Goal: Task Accomplishment & Management: Manage account settings

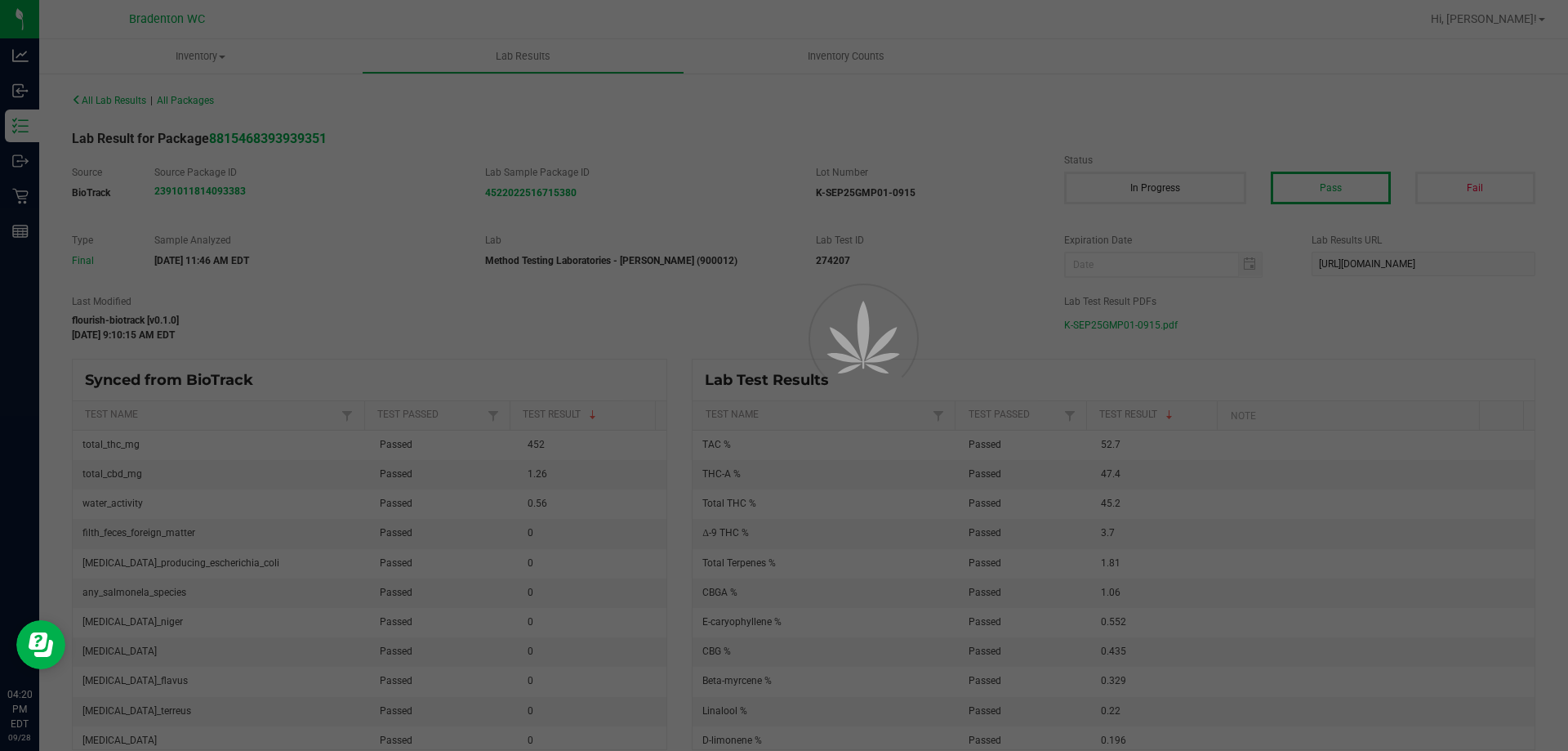
scroll to position [2076, 0]
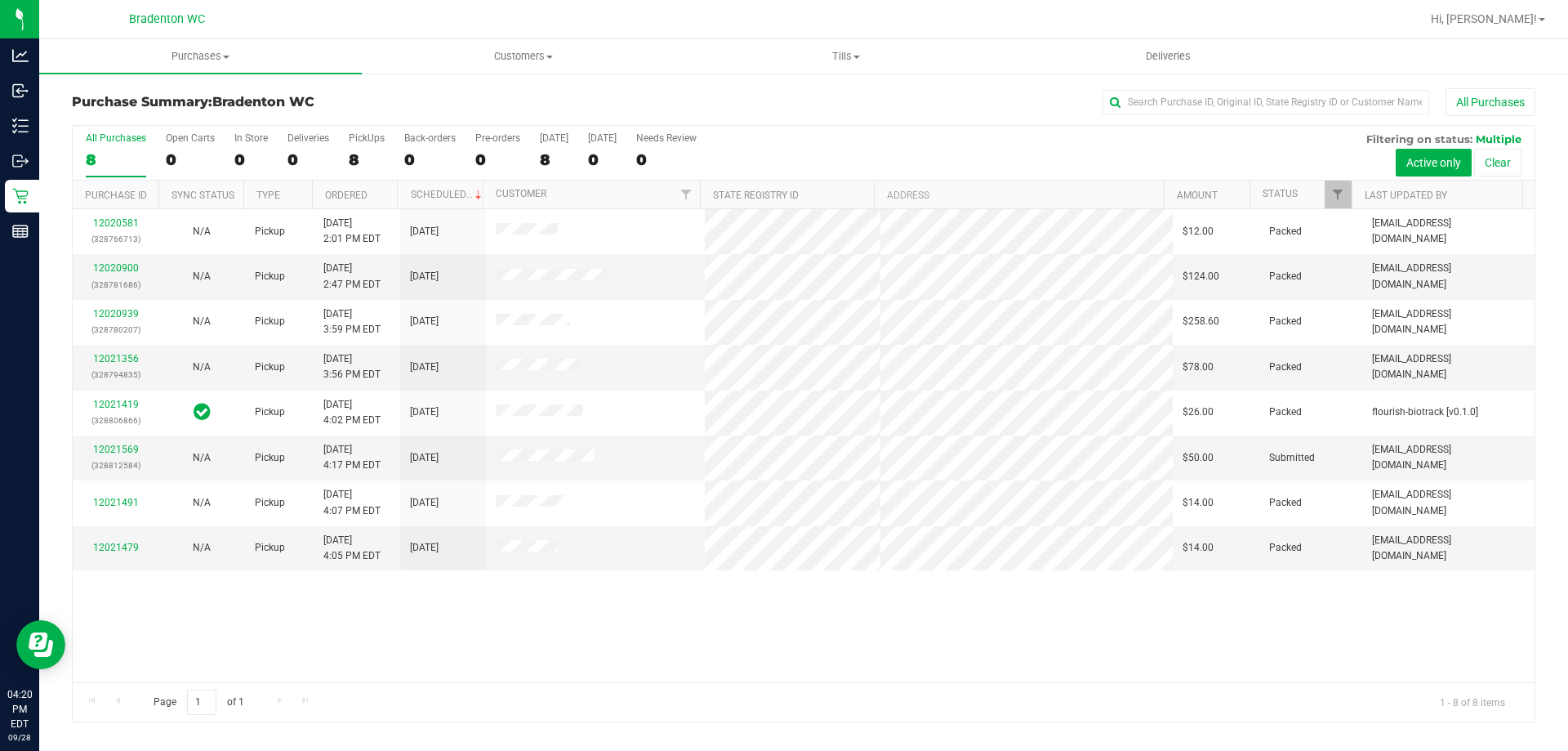
click at [778, 107] on div "All Purchases" at bounding box center [1048, 102] width 976 height 28
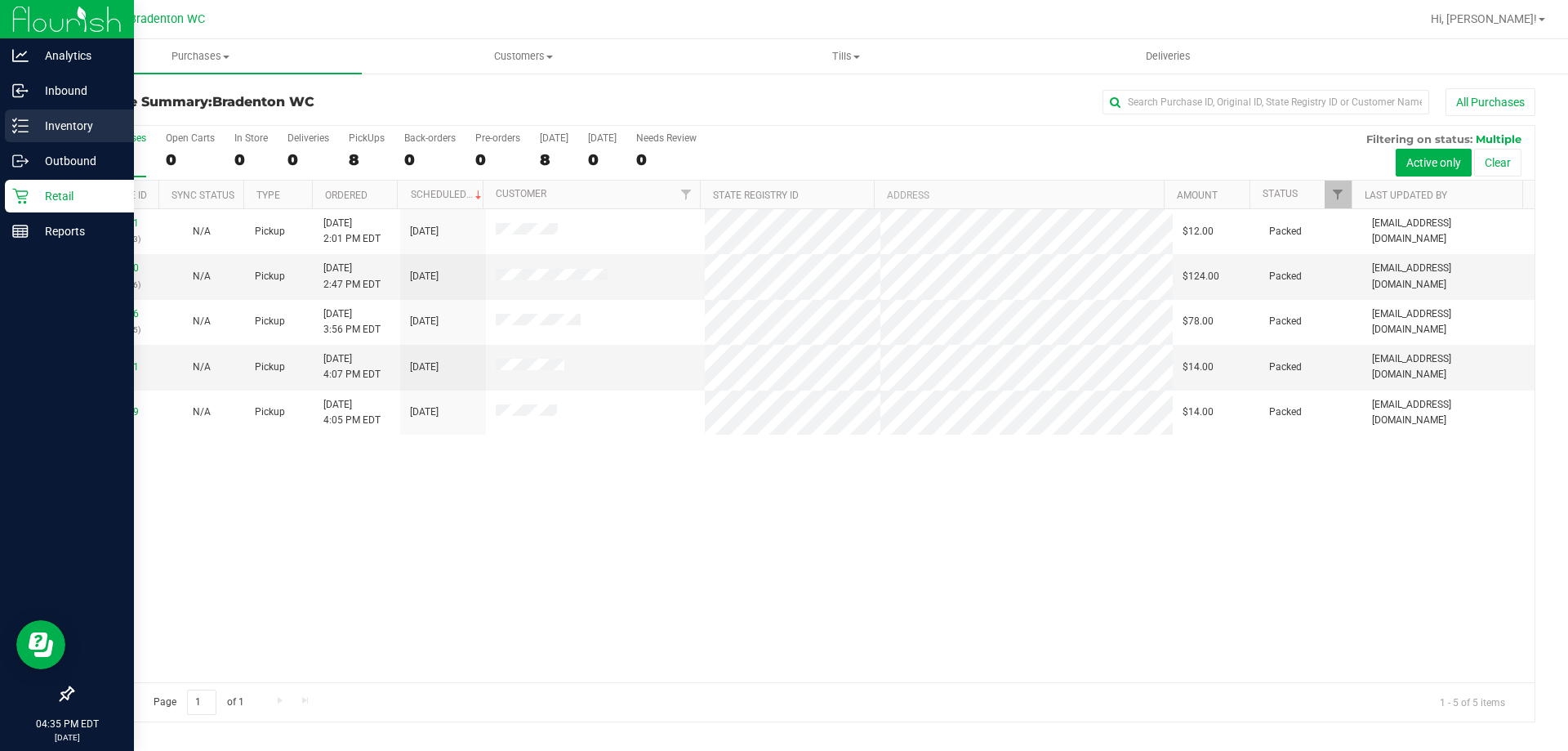
click at [54, 128] on p "Inventory" at bounding box center [78, 125] width 98 height 20
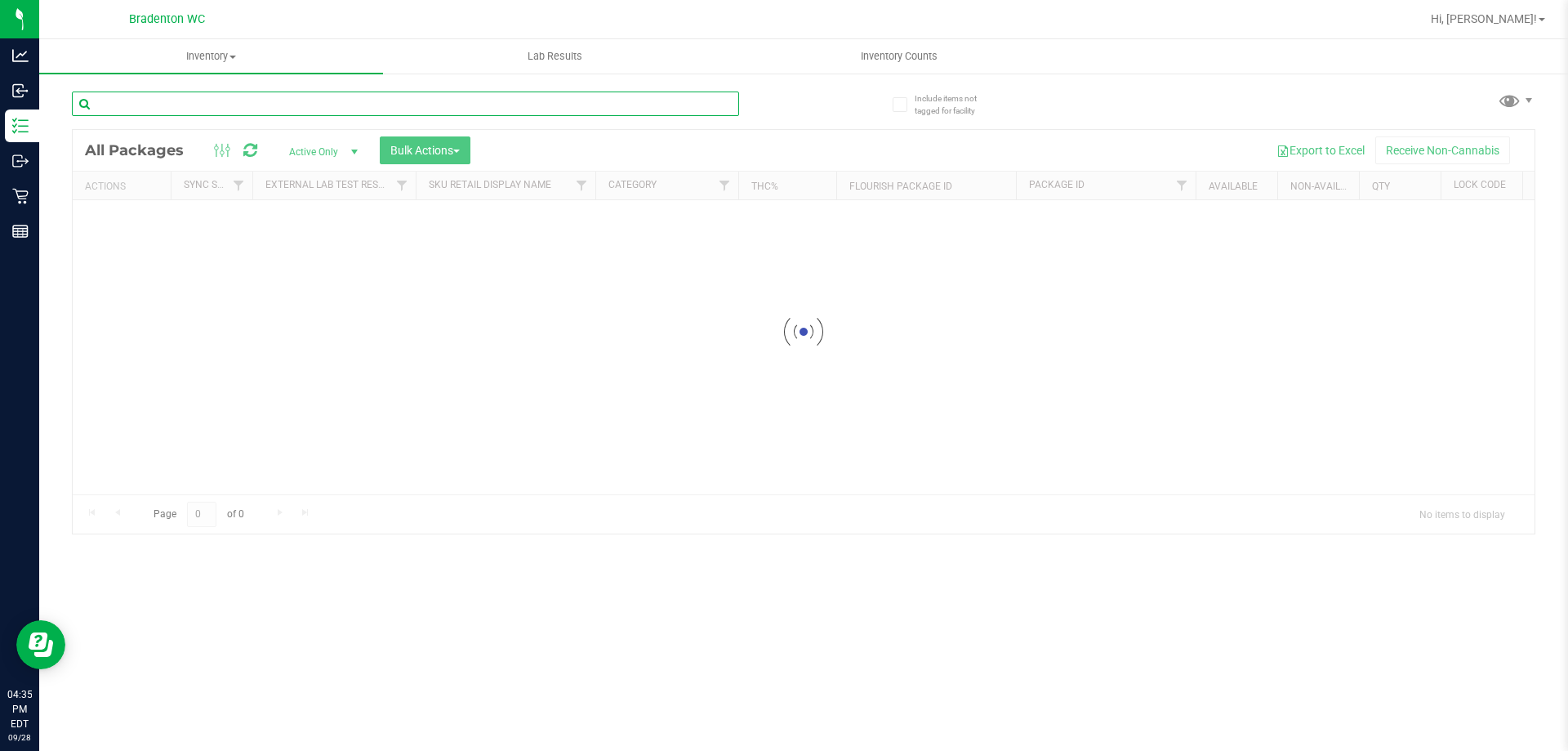
click at [378, 93] on input "text" at bounding box center [405, 103] width 667 height 25
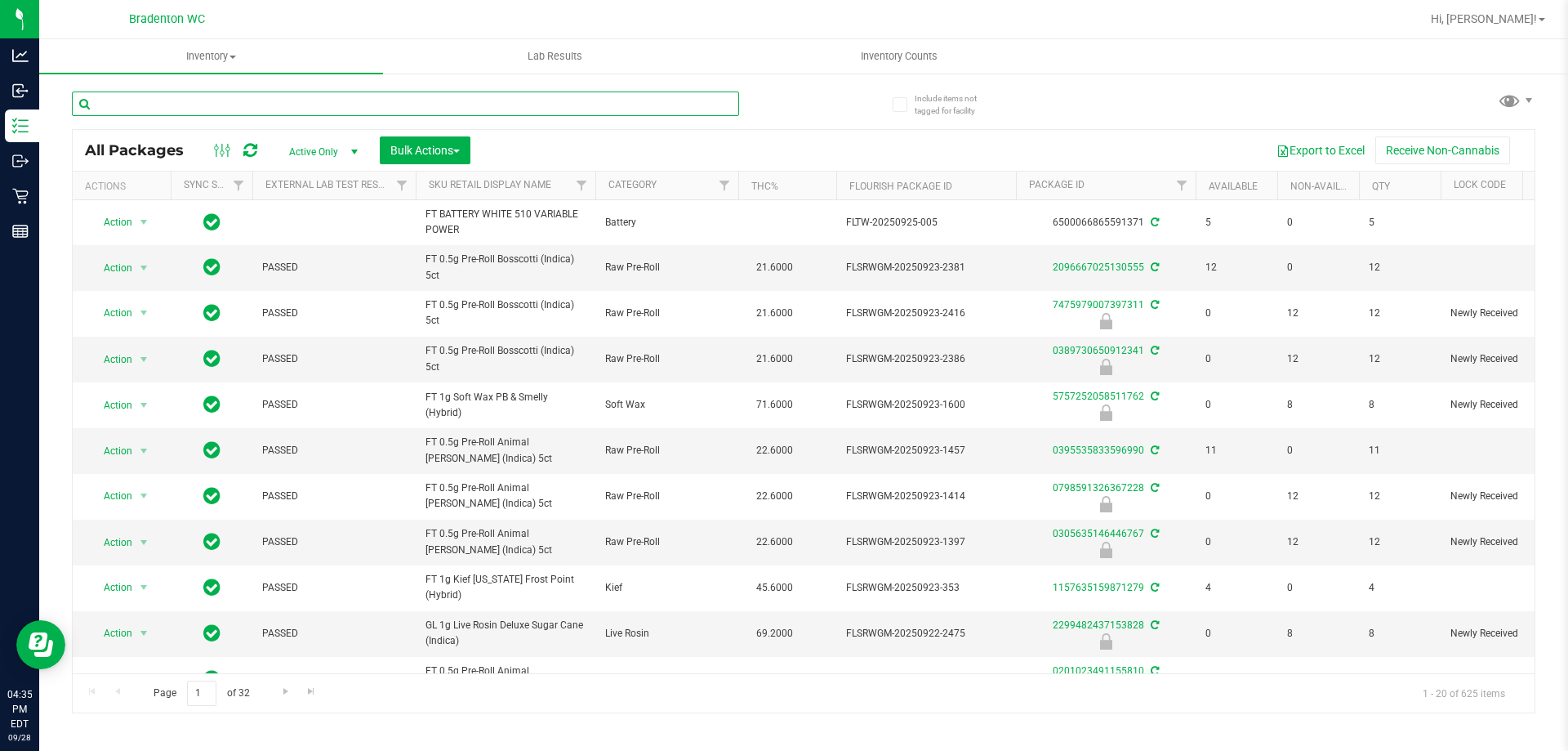
click at [378, 93] on input "text" at bounding box center [405, 103] width 667 height 25
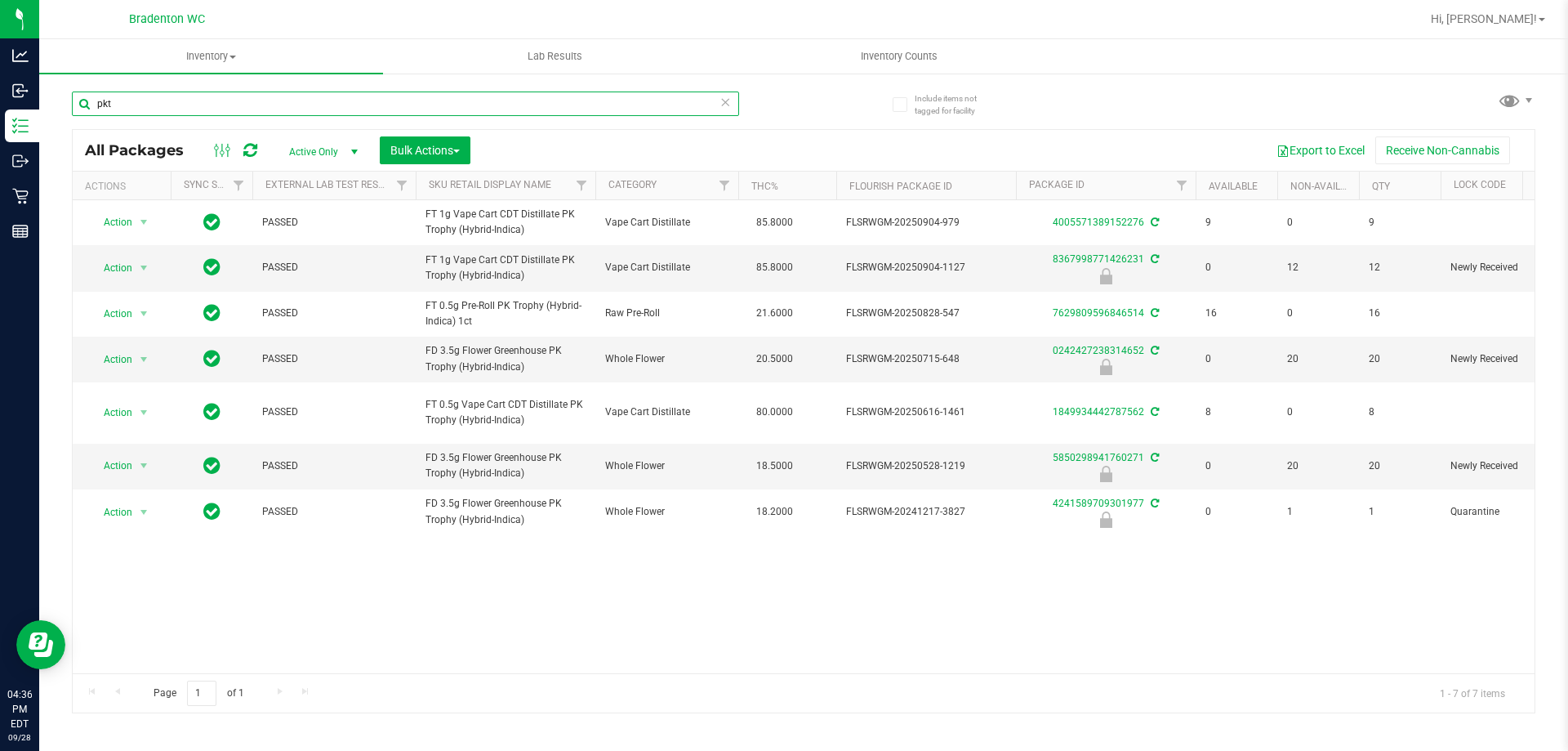
type input "pkt"
click at [726, 96] on icon at bounding box center [725, 101] width 11 height 20
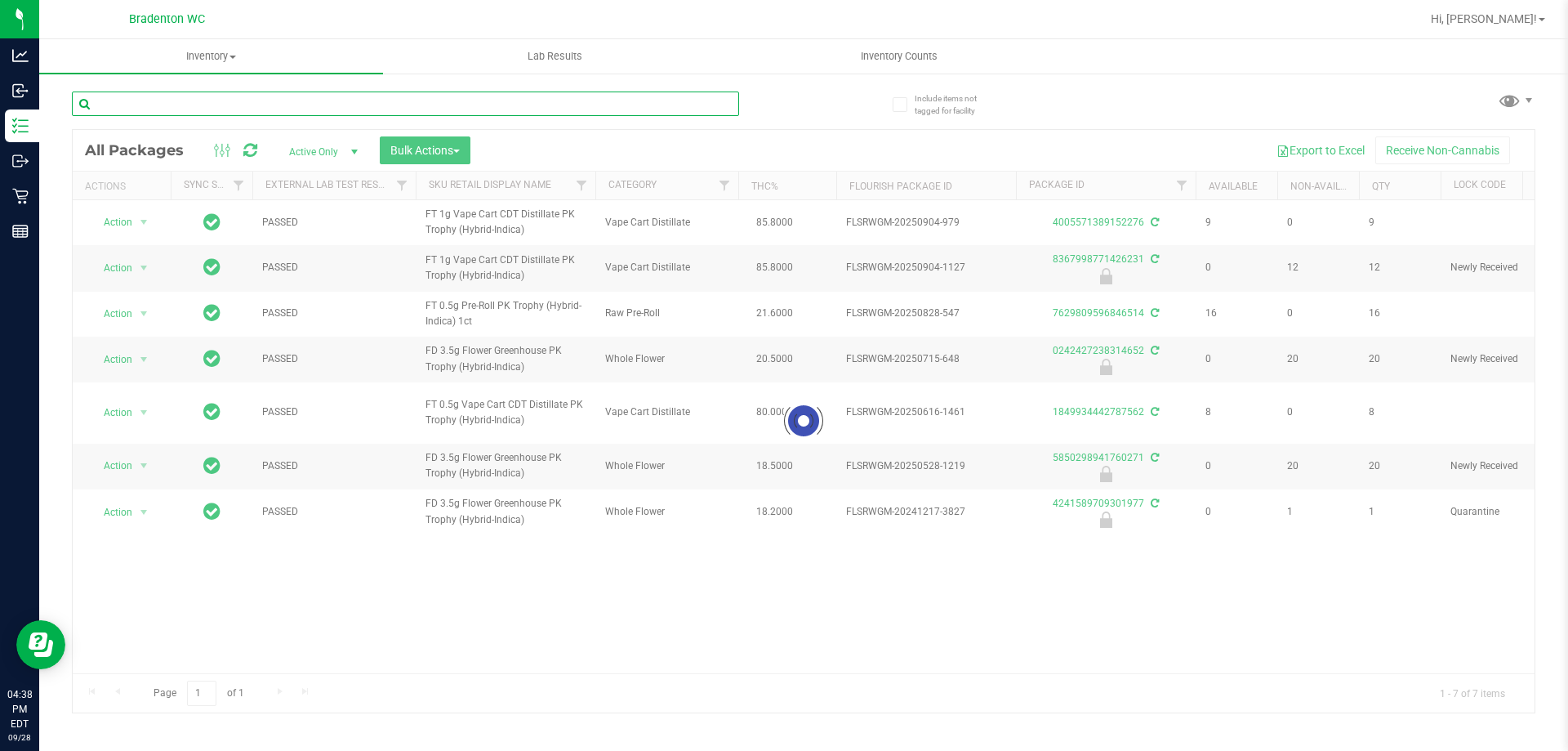
click at [494, 103] on input "text" at bounding box center [405, 103] width 667 height 25
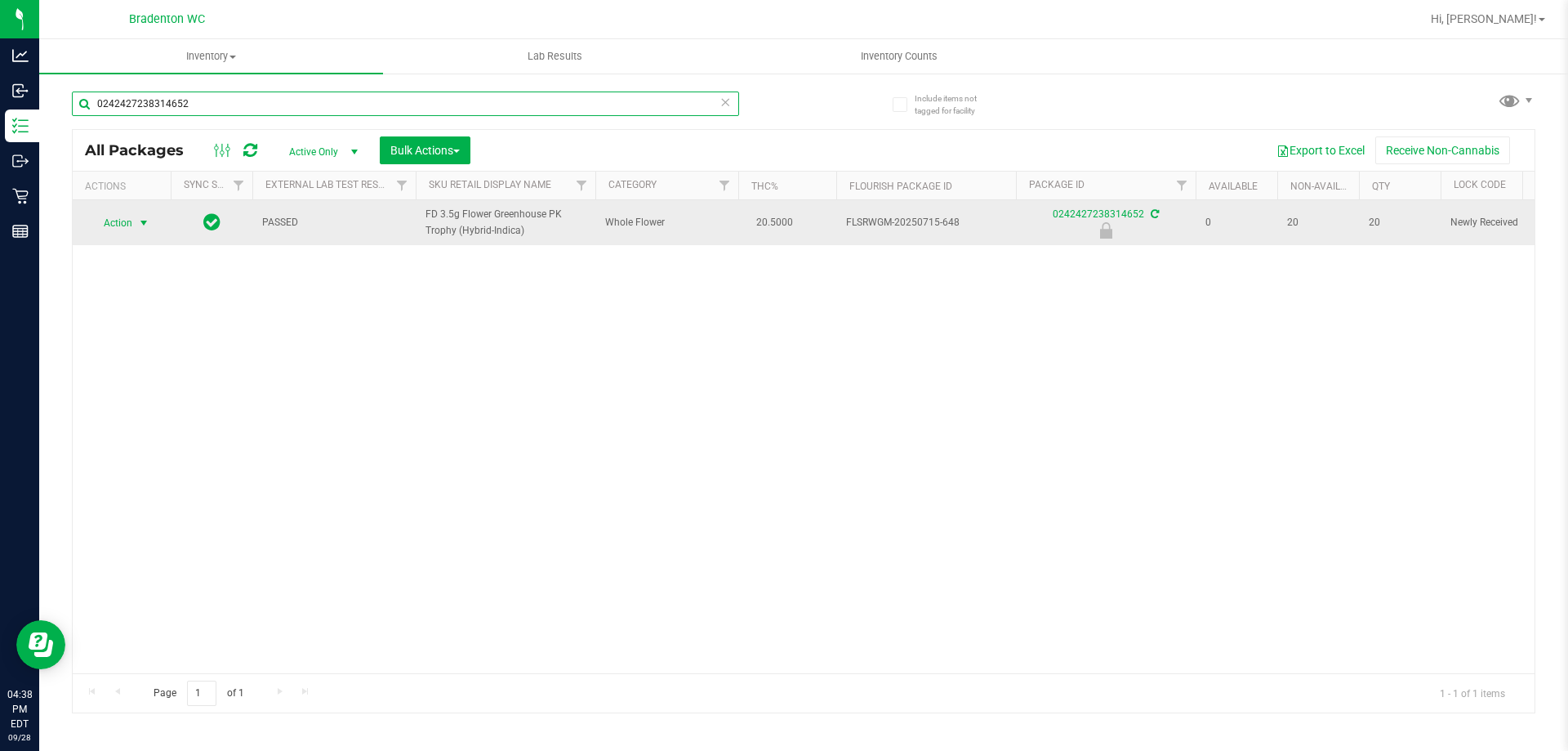
type input "0242427238314652"
click at [143, 222] on span "select" at bounding box center [143, 223] width 13 height 13
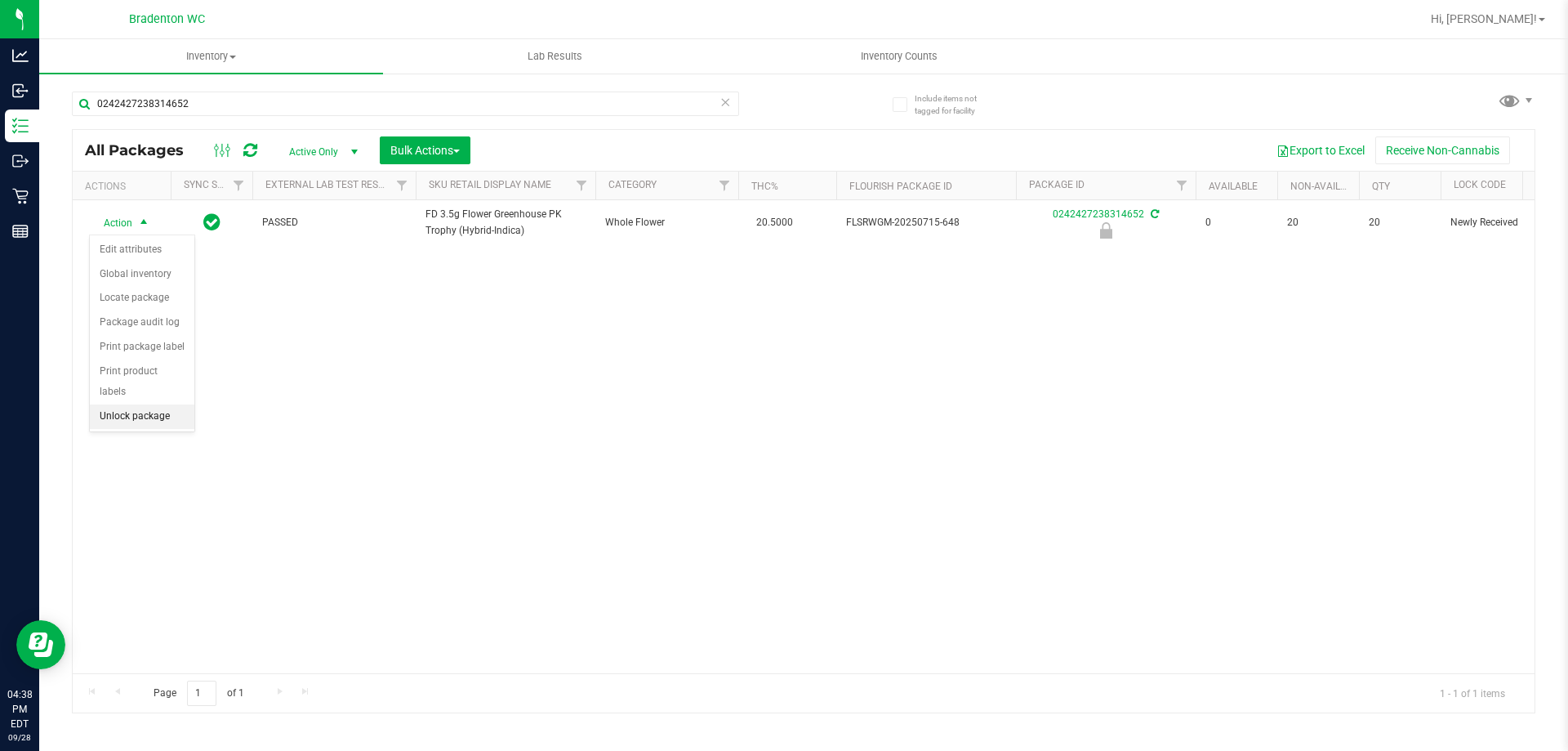
click at [161, 405] on li "Unlock package" at bounding box center [142, 416] width 105 height 25
click at [723, 103] on icon at bounding box center [725, 101] width 11 height 20
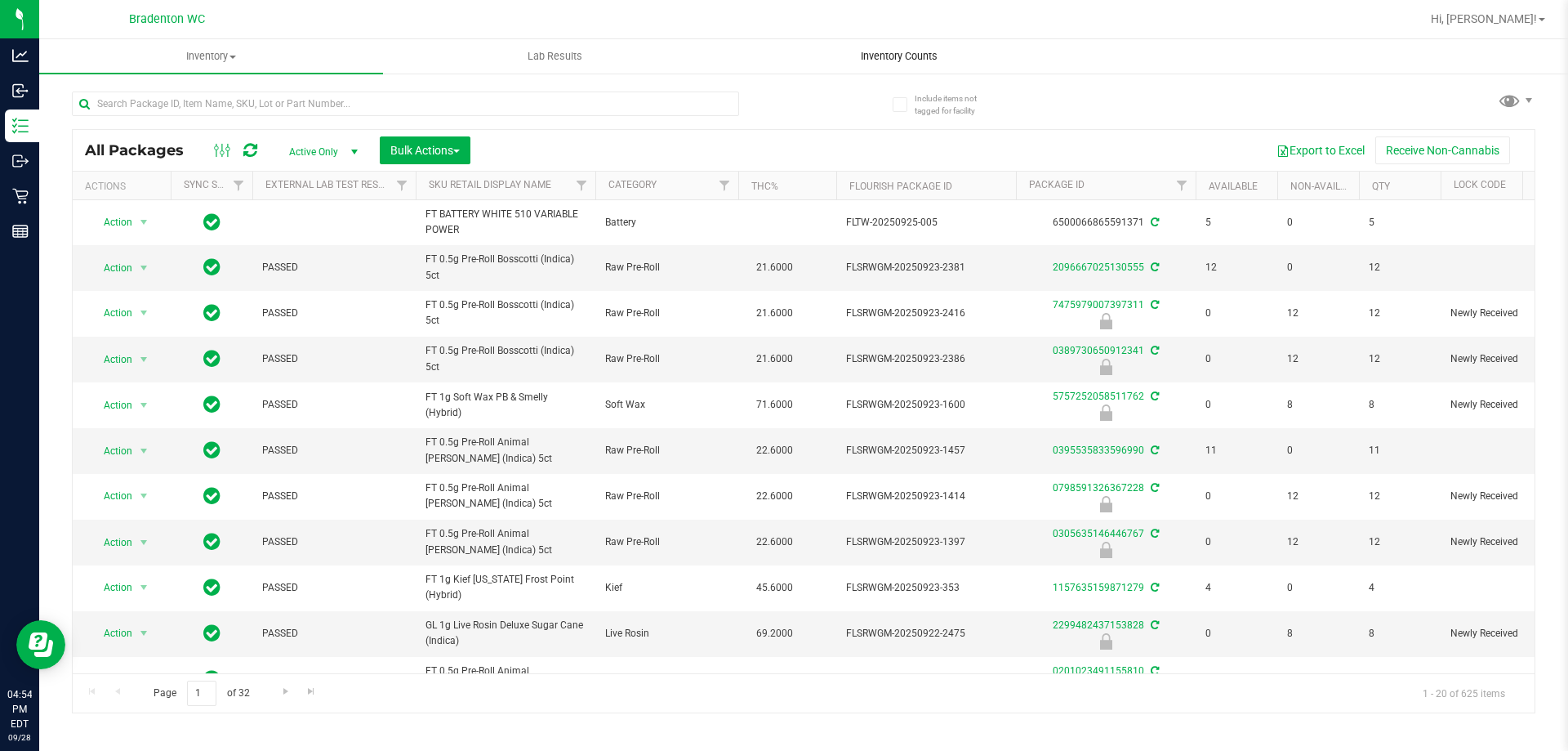
click at [910, 62] on span "Inventory Counts" at bounding box center [899, 55] width 121 height 15
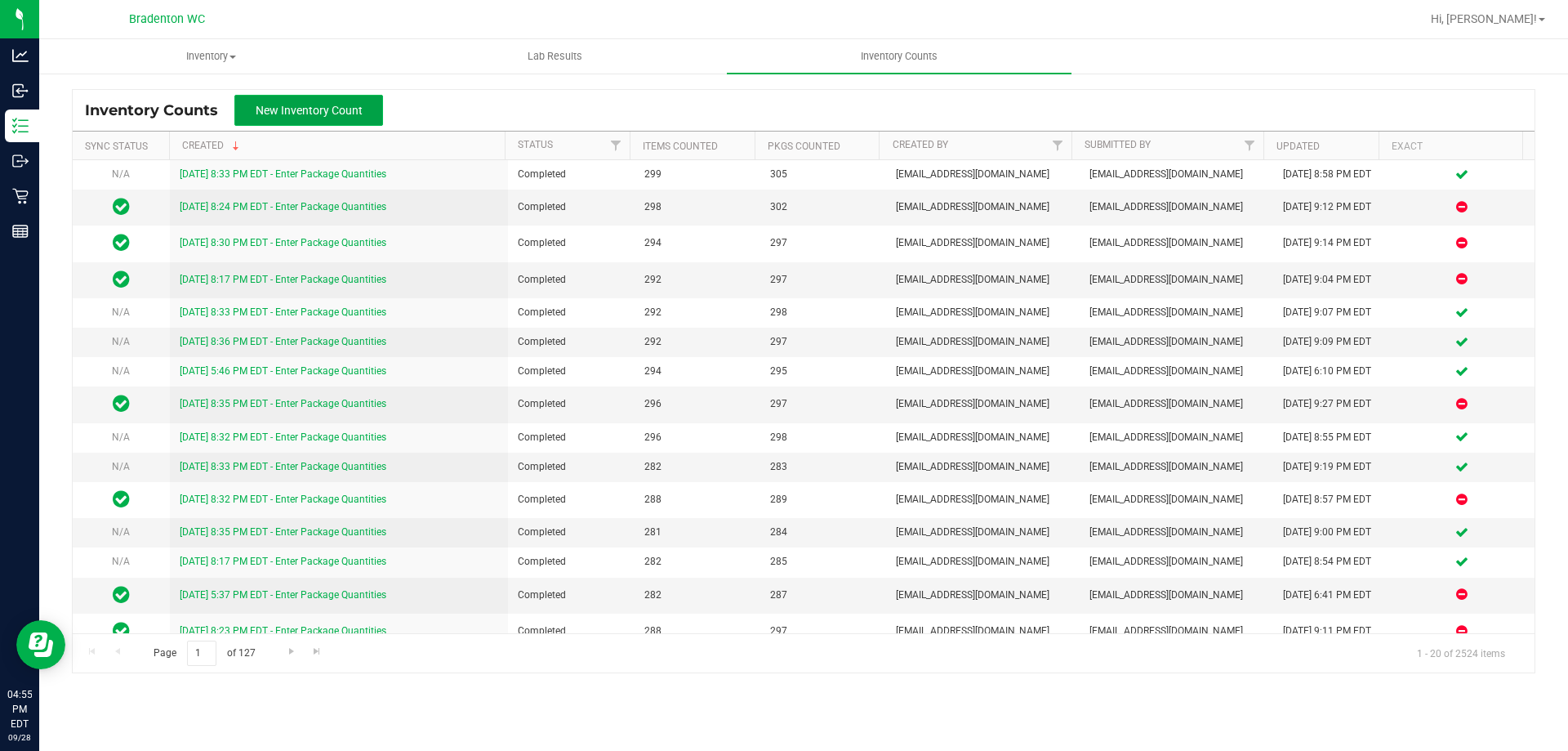
click at [331, 113] on span "New Inventory Count" at bounding box center [309, 110] width 107 height 13
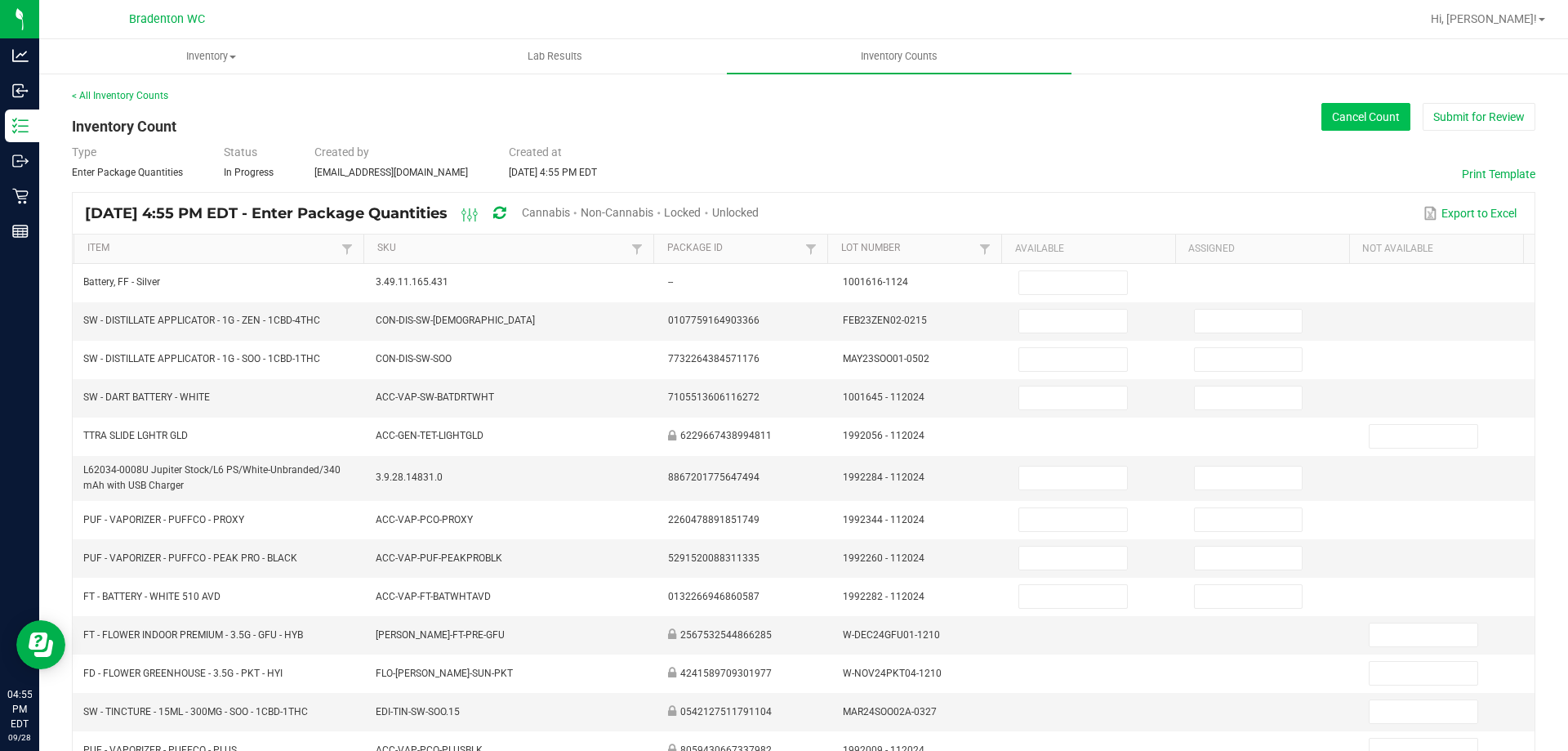
click at [1342, 118] on button "Cancel Count" at bounding box center [1366, 117] width 89 height 28
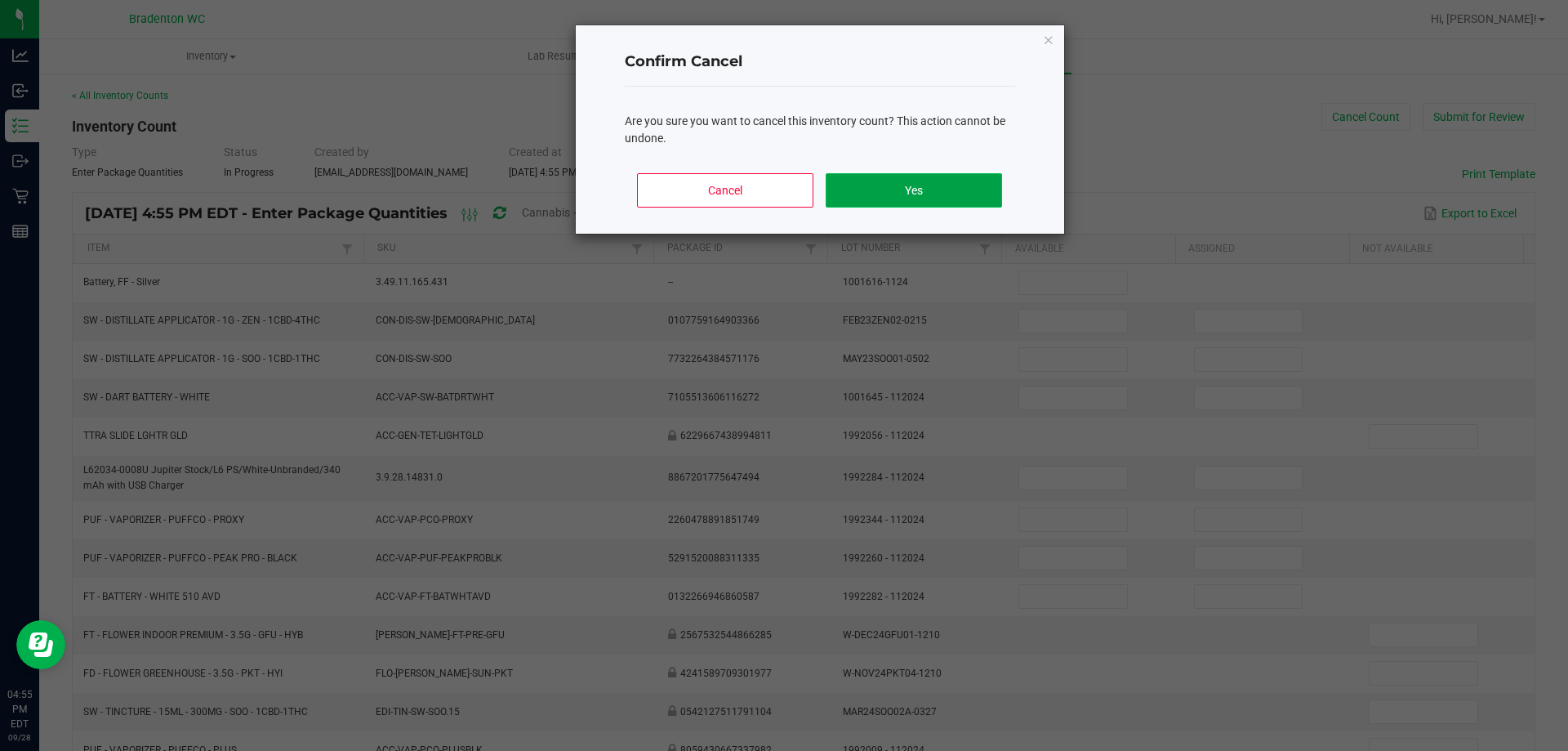
click at [901, 185] on button "Yes" at bounding box center [914, 190] width 176 height 34
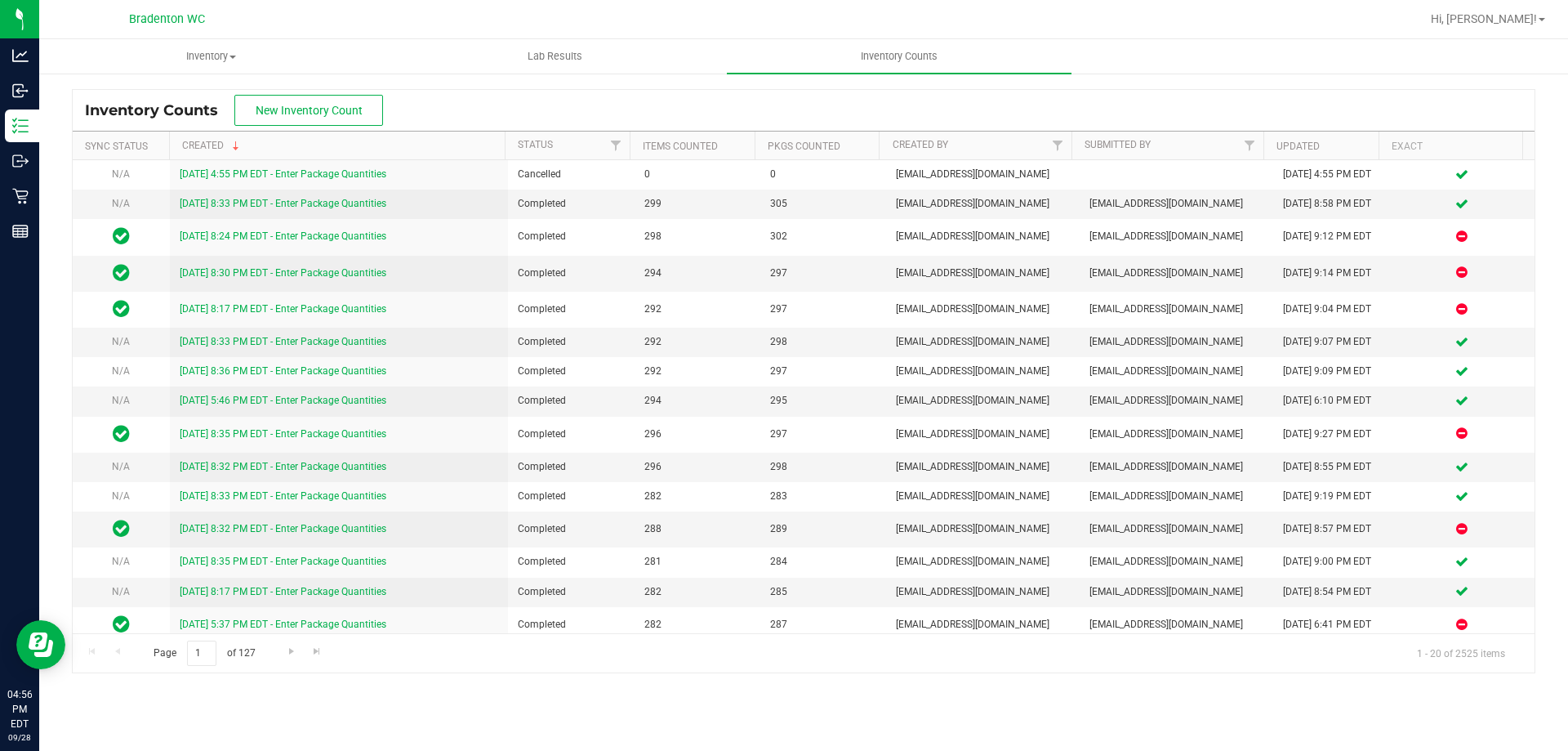
click at [610, 97] on div "Inventory Counts New Inventory Count" at bounding box center [804, 110] width 1462 height 41
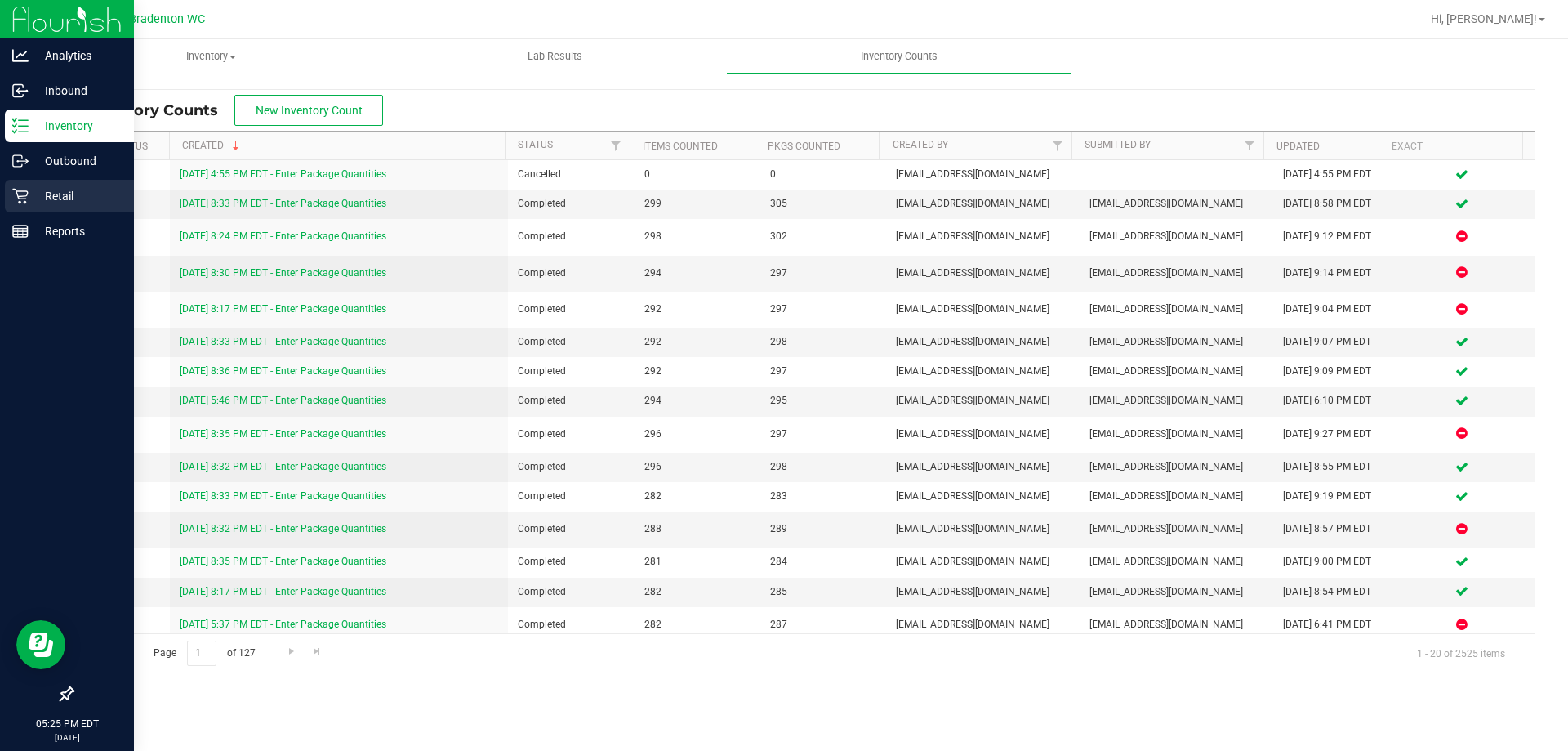
click at [53, 187] on p "Retail" at bounding box center [78, 195] width 98 height 20
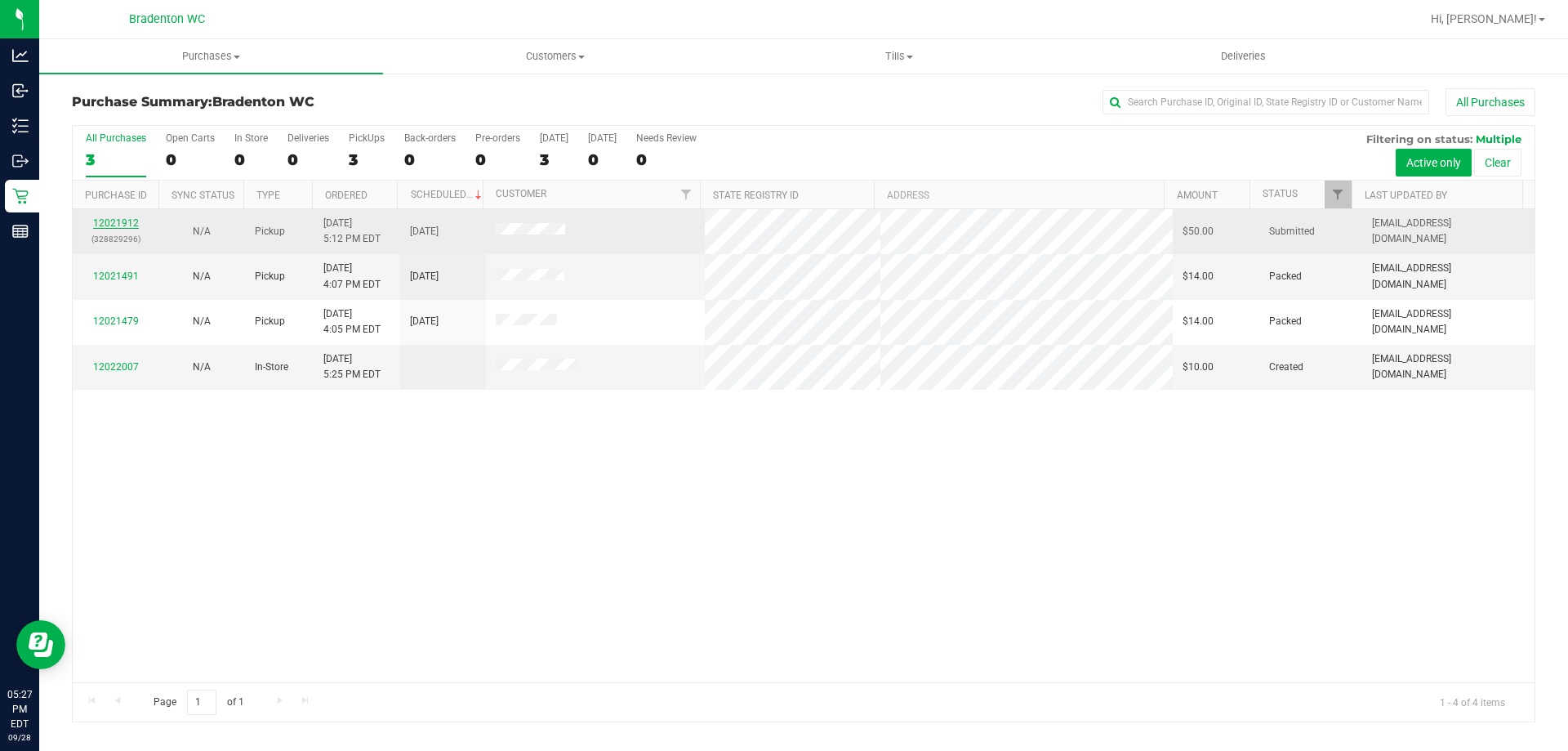
click at [119, 222] on link "12021912" at bounding box center [116, 223] width 46 height 11
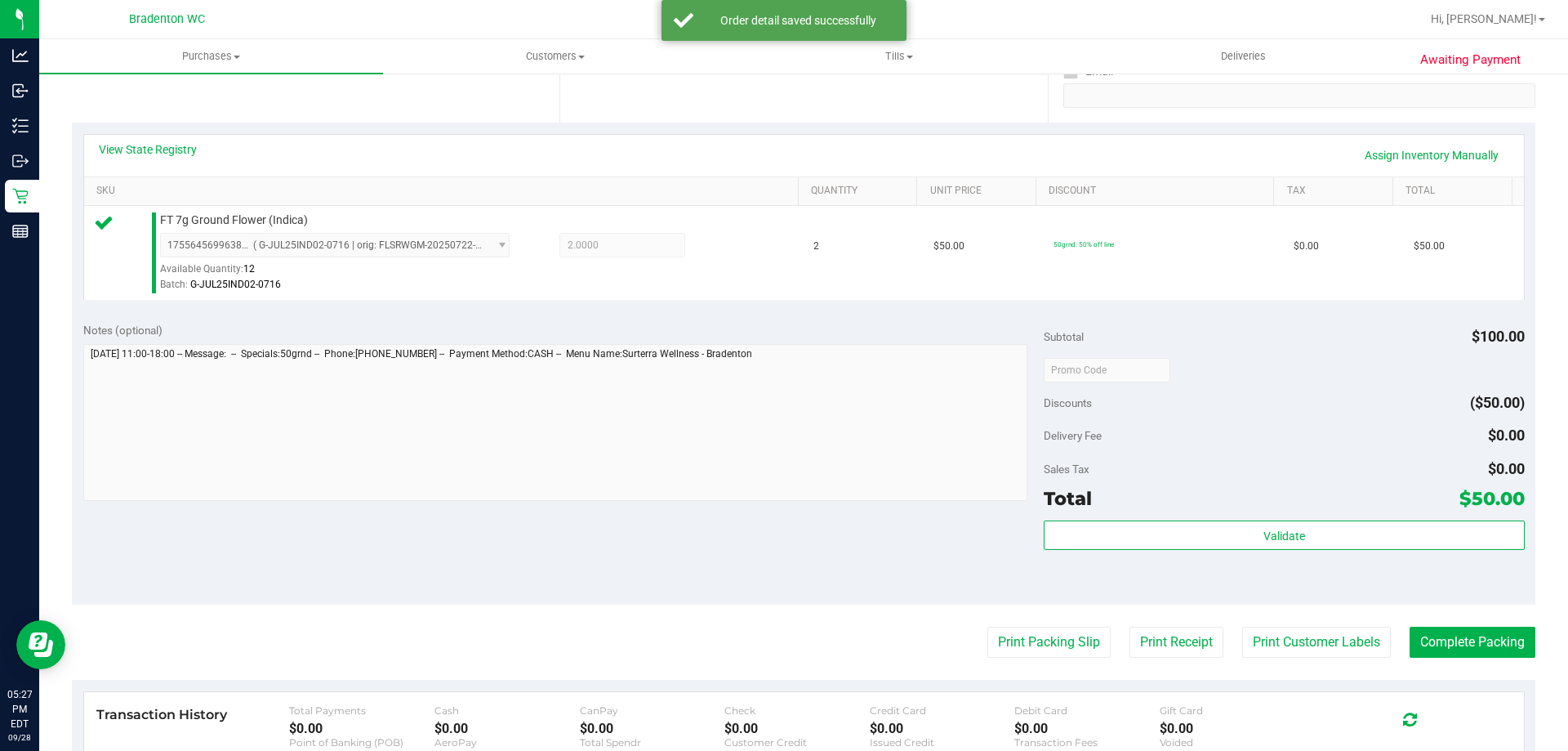
scroll to position [409, 0]
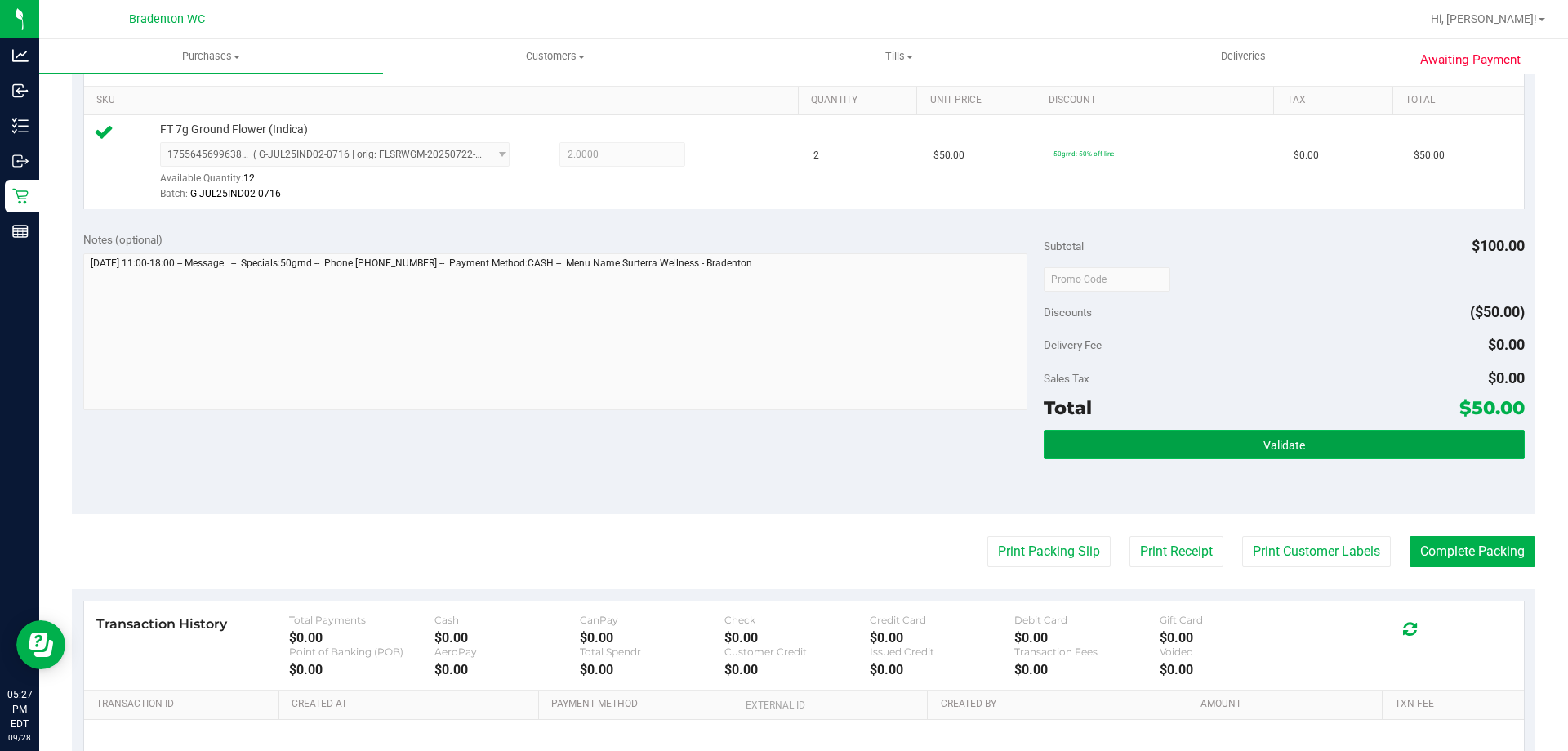
click at [1149, 445] on button "Validate" at bounding box center [1284, 445] width 480 height 29
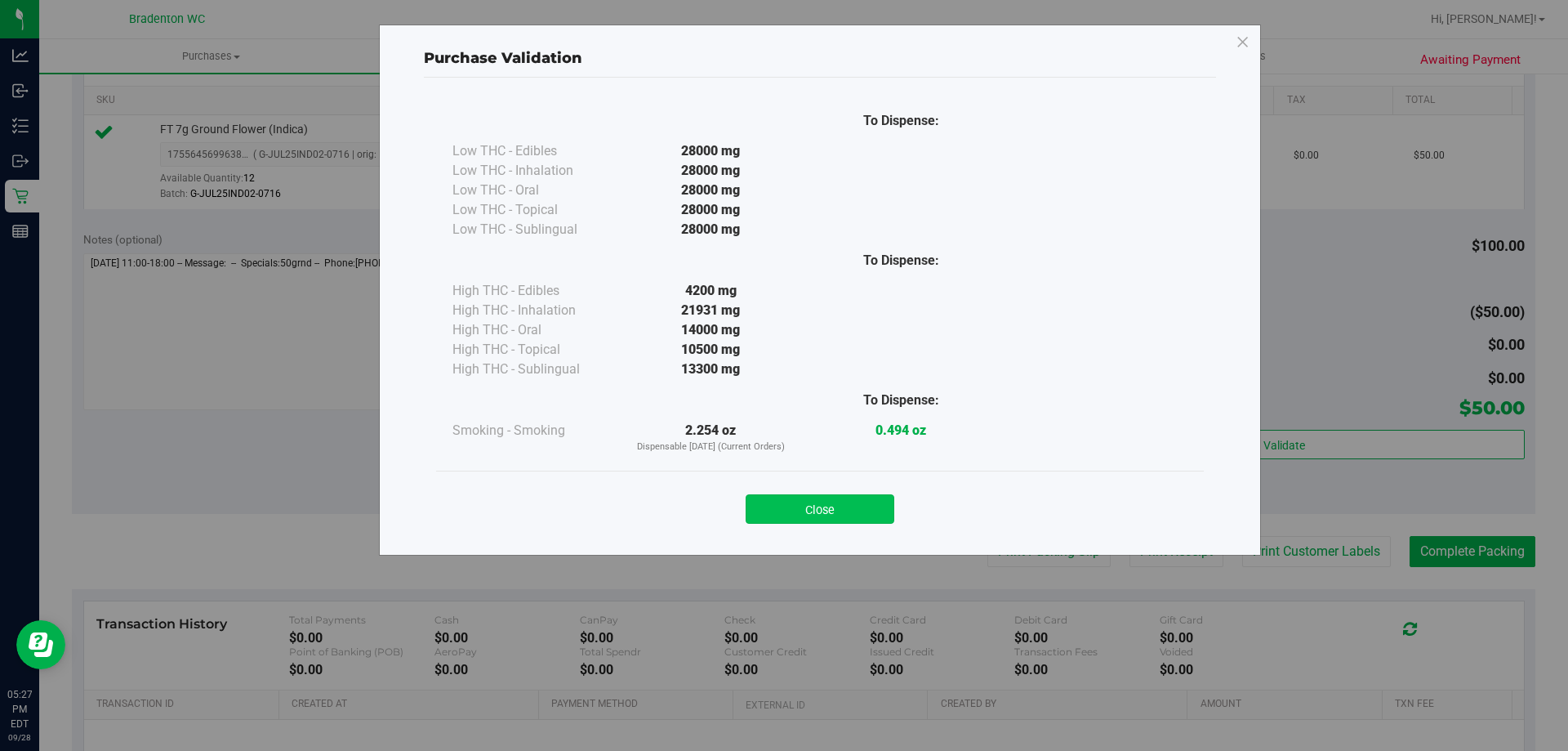
click at [784, 497] on button "Close" at bounding box center [820, 509] width 148 height 29
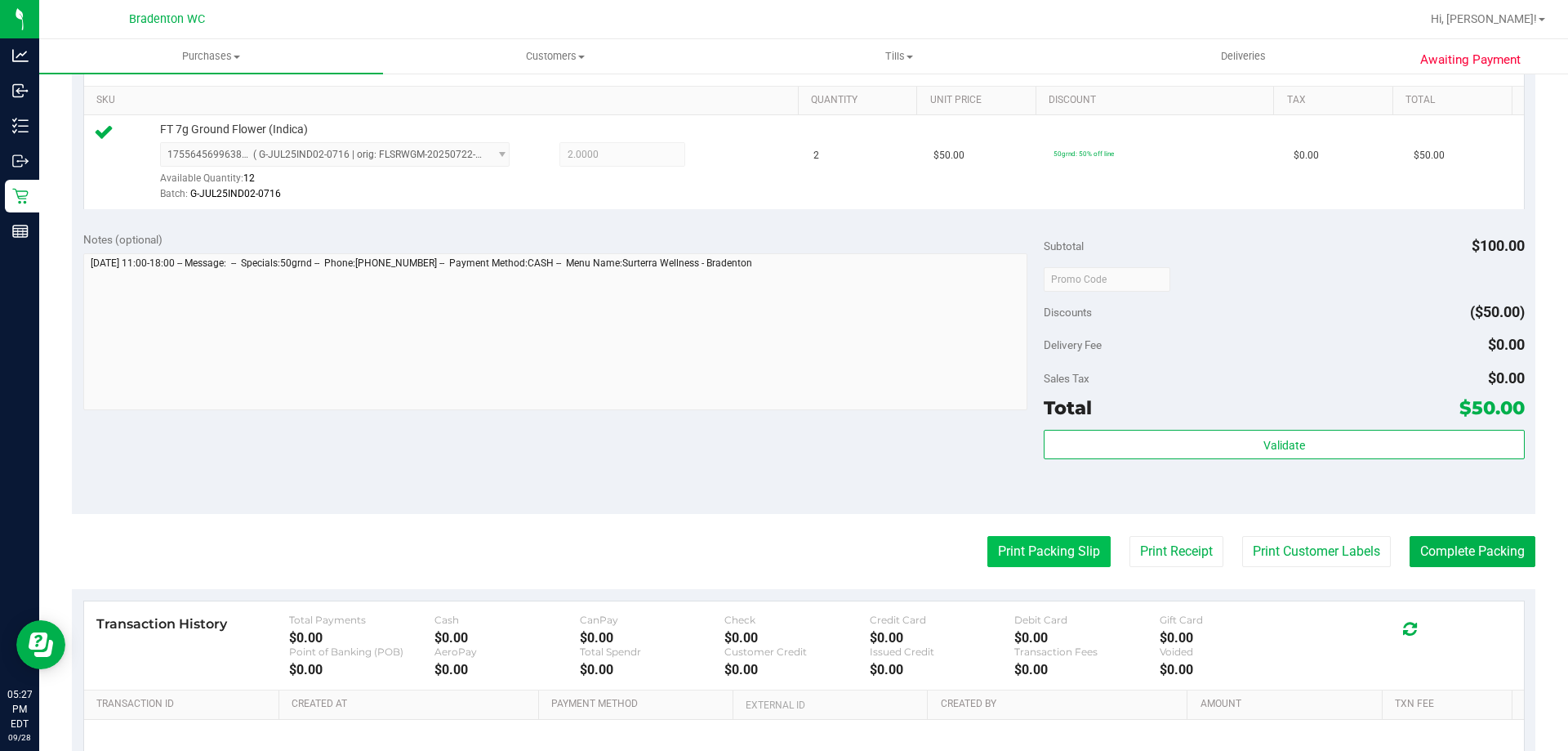
click at [1009, 550] on button "Print Packing Slip" at bounding box center [1049, 551] width 124 height 31
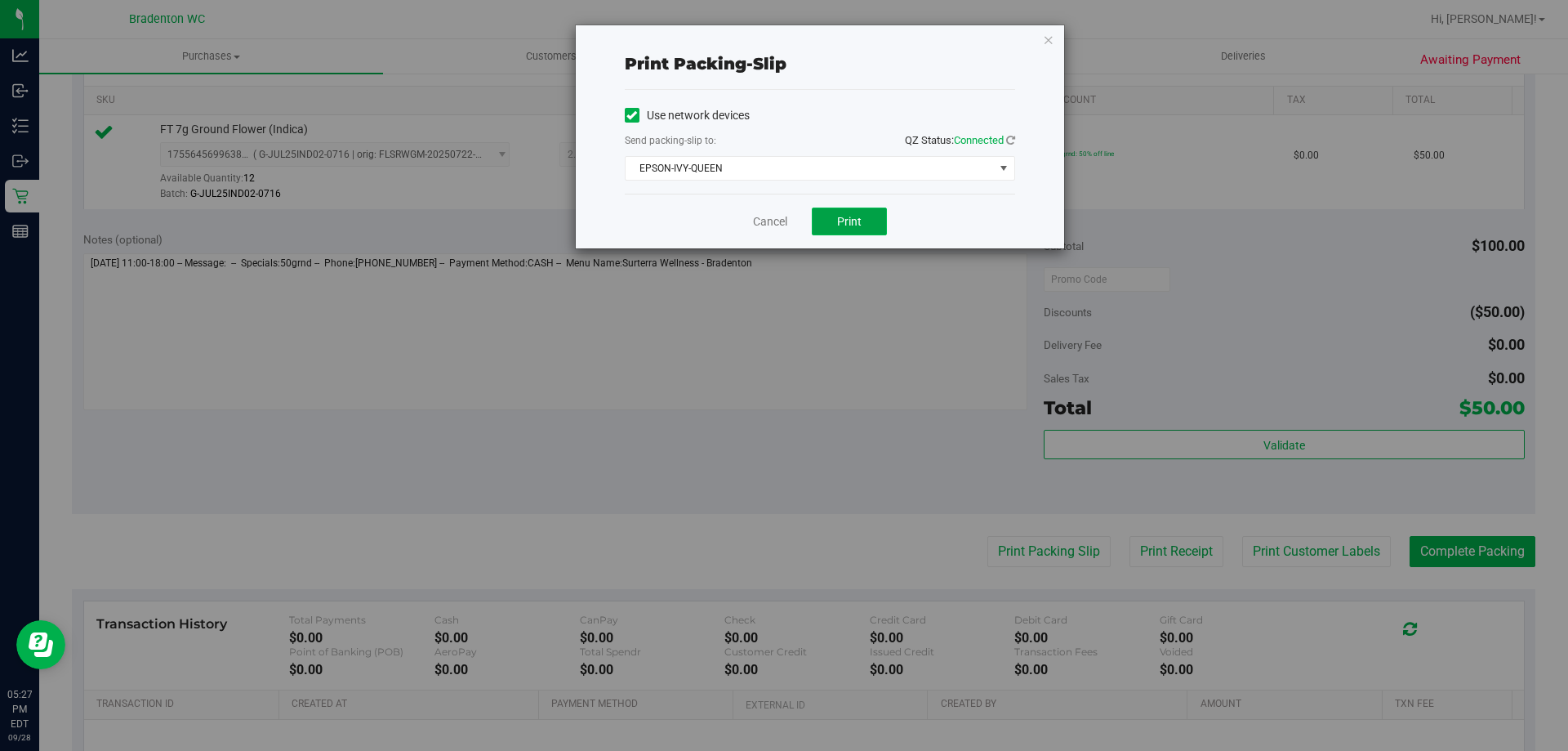
click at [845, 227] on span "Print" at bounding box center [849, 221] width 25 height 13
click at [1049, 38] on icon "button" at bounding box center [1048, 38] width 11 height 20
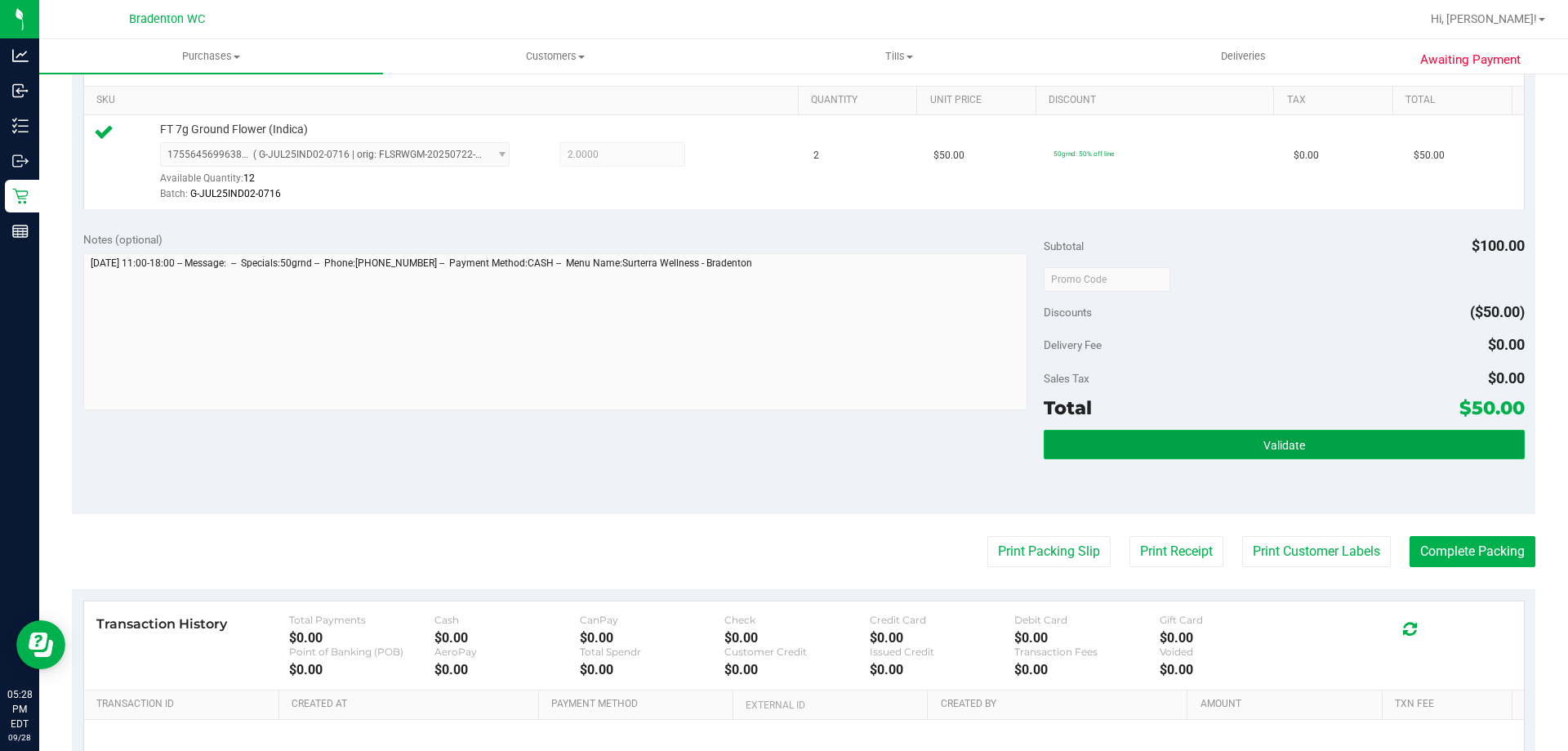
click at [1161, 433] on button "Validate" at bounding box center [1284, 445] width 480 height 29
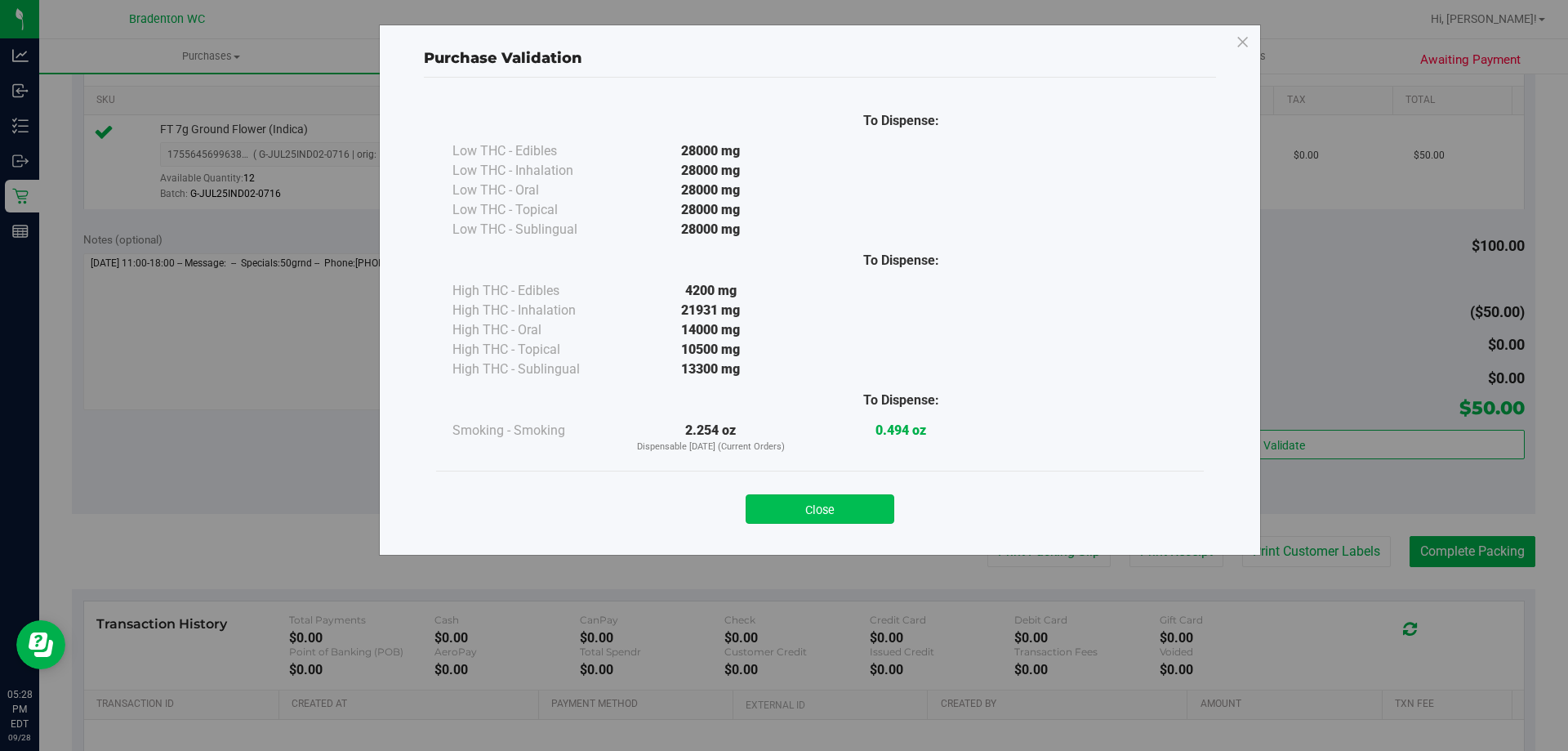
click at [828, 504] on button "Close" at bounding box center [820, 509] width 148 height 29
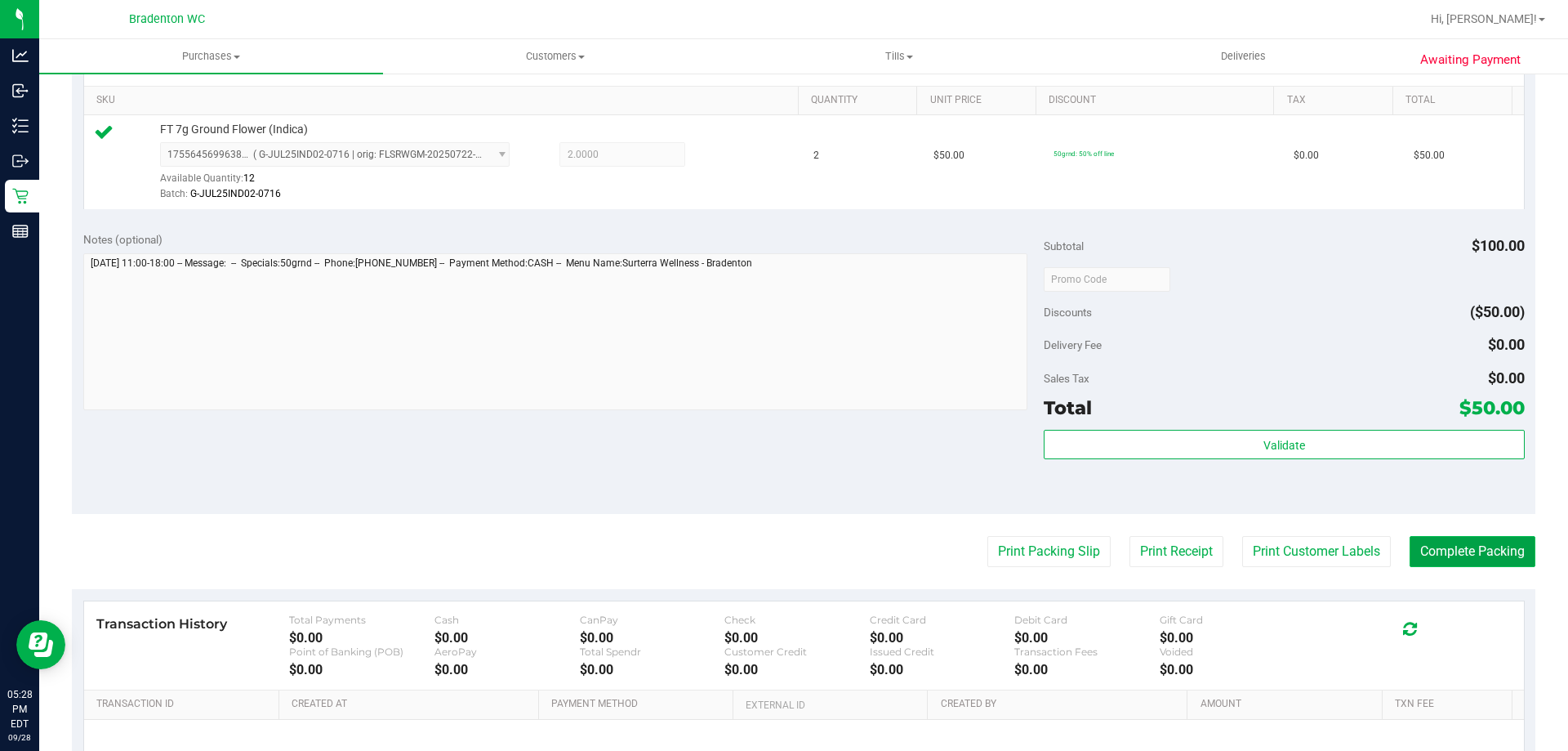
click at [1410, 551] on button "Complete Packing" at bounding box center [1472, 551] width 125 height 31
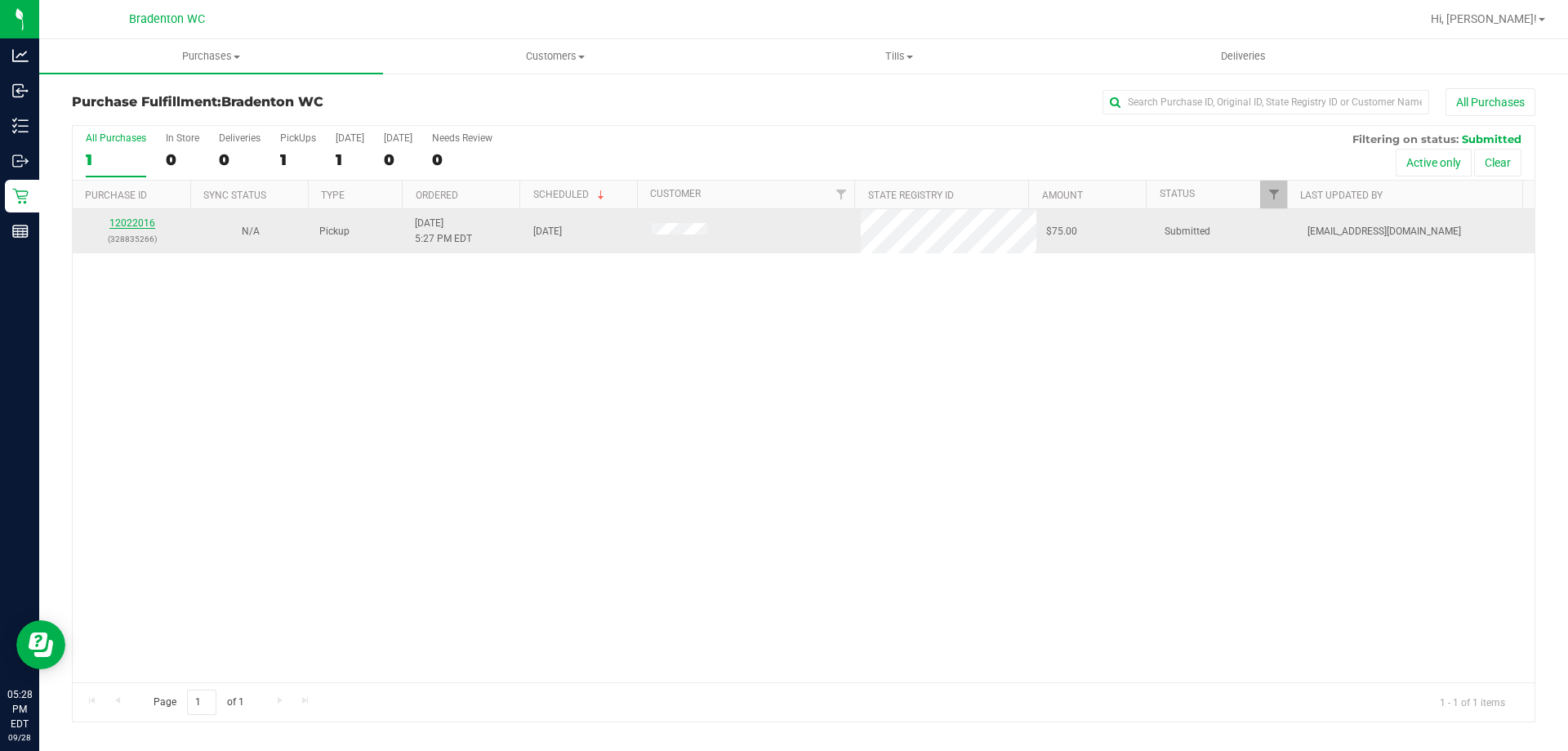
click at [115, 227] on link "12022016" at bounding box center [132, 223] width 46 height 11
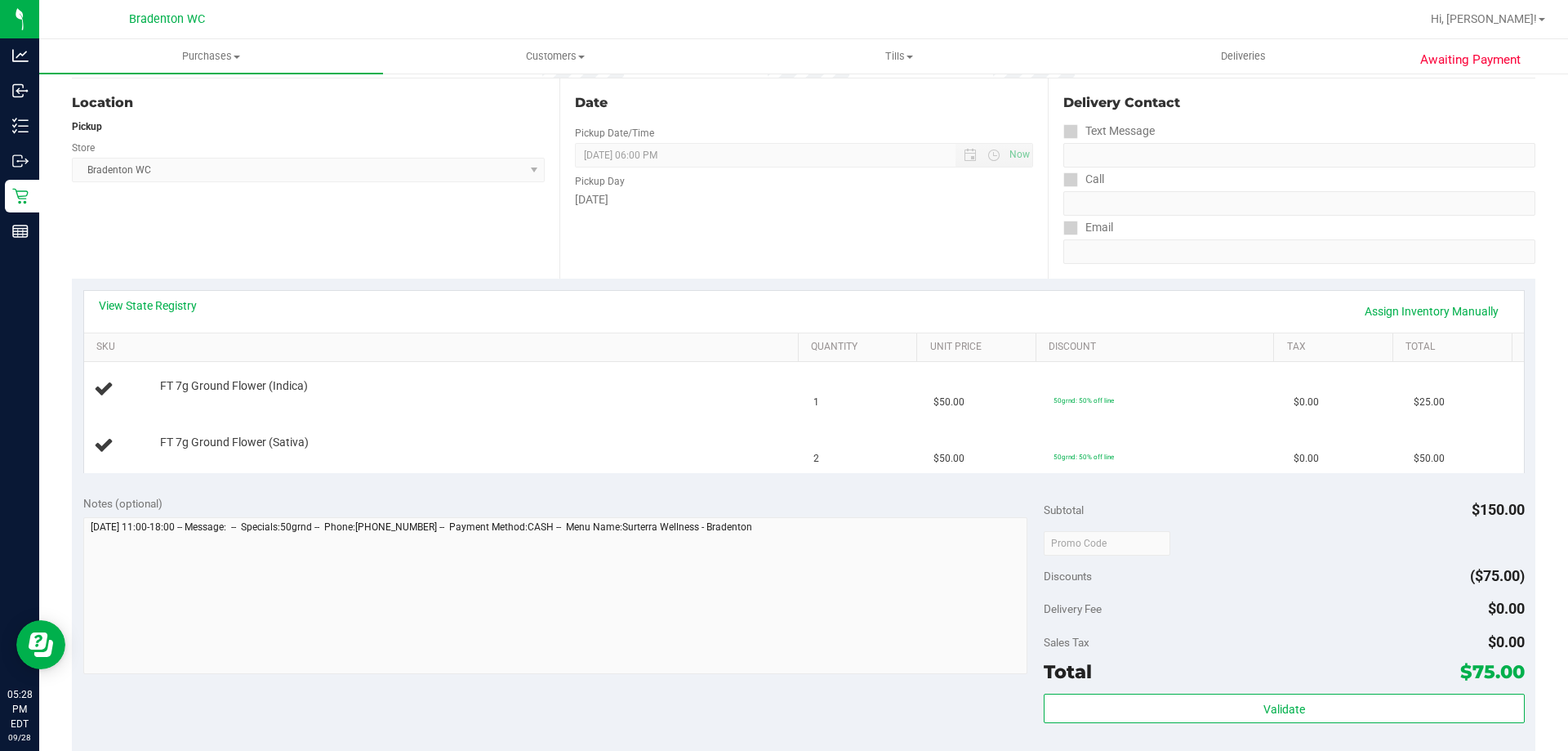
scroll to position [163, 0]
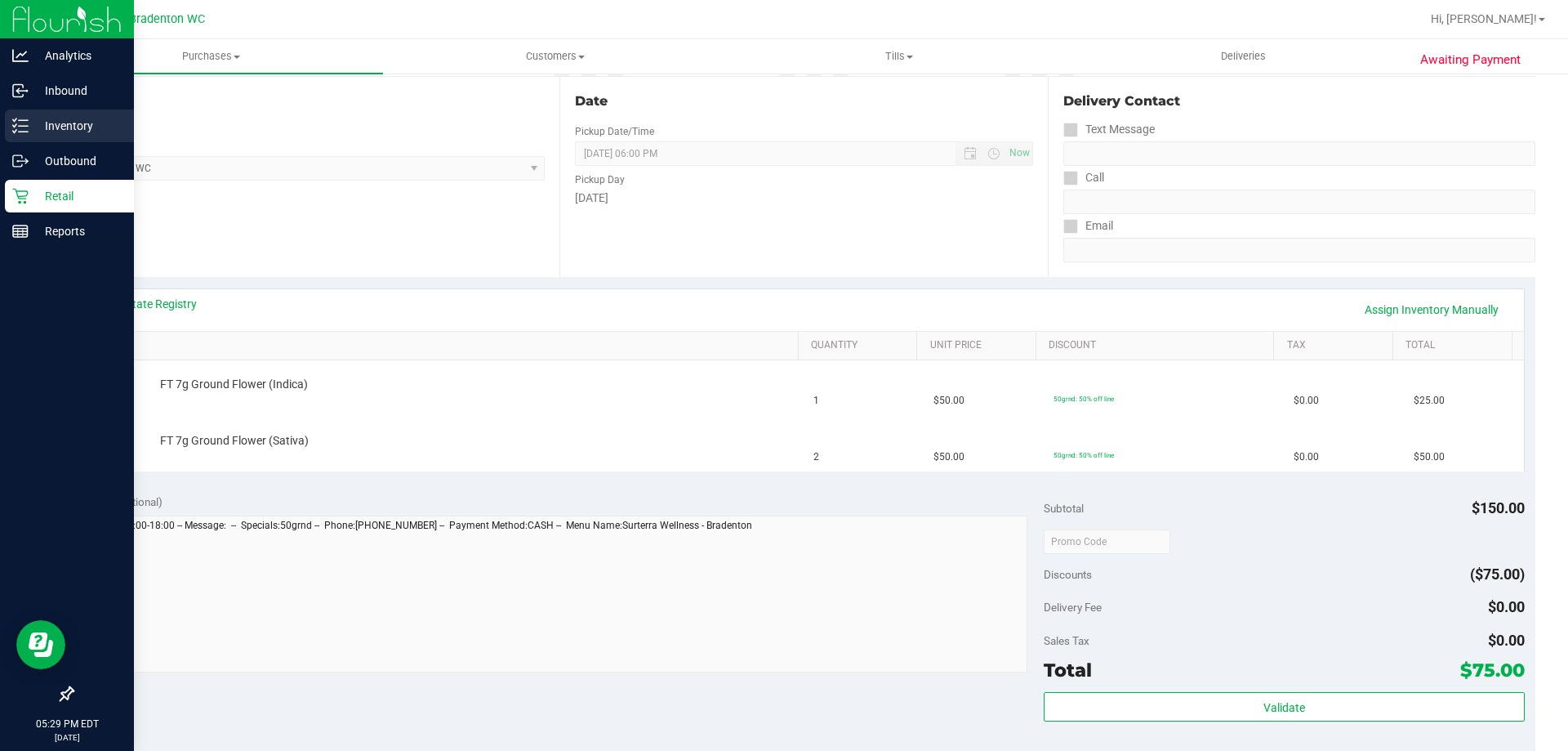
click at [67, 123] on p "Inventory" at bounding box center [78, 125] width 98 height 20
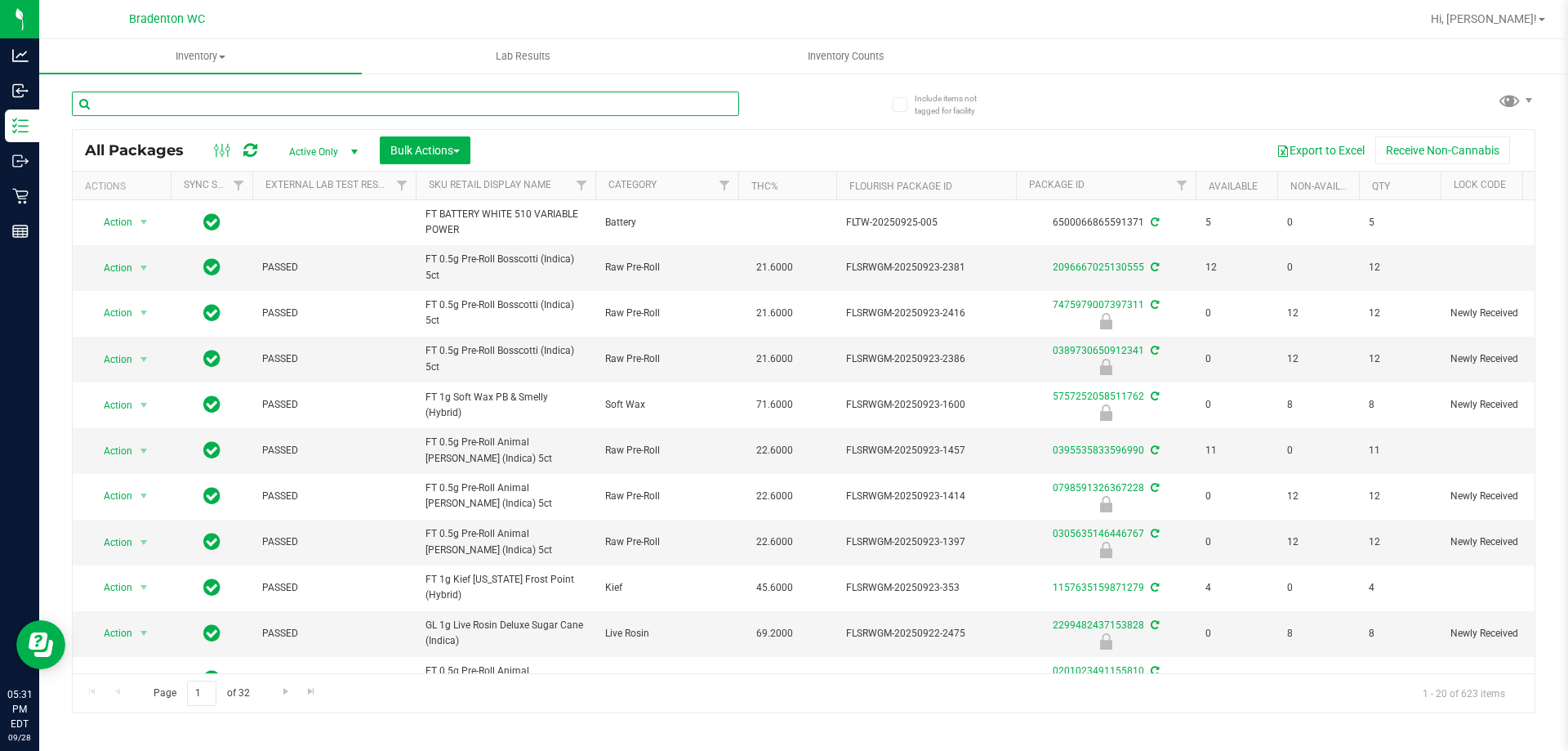
click at [132, 100] on input "text" at bounding box center [405, 103] width 667 height 25
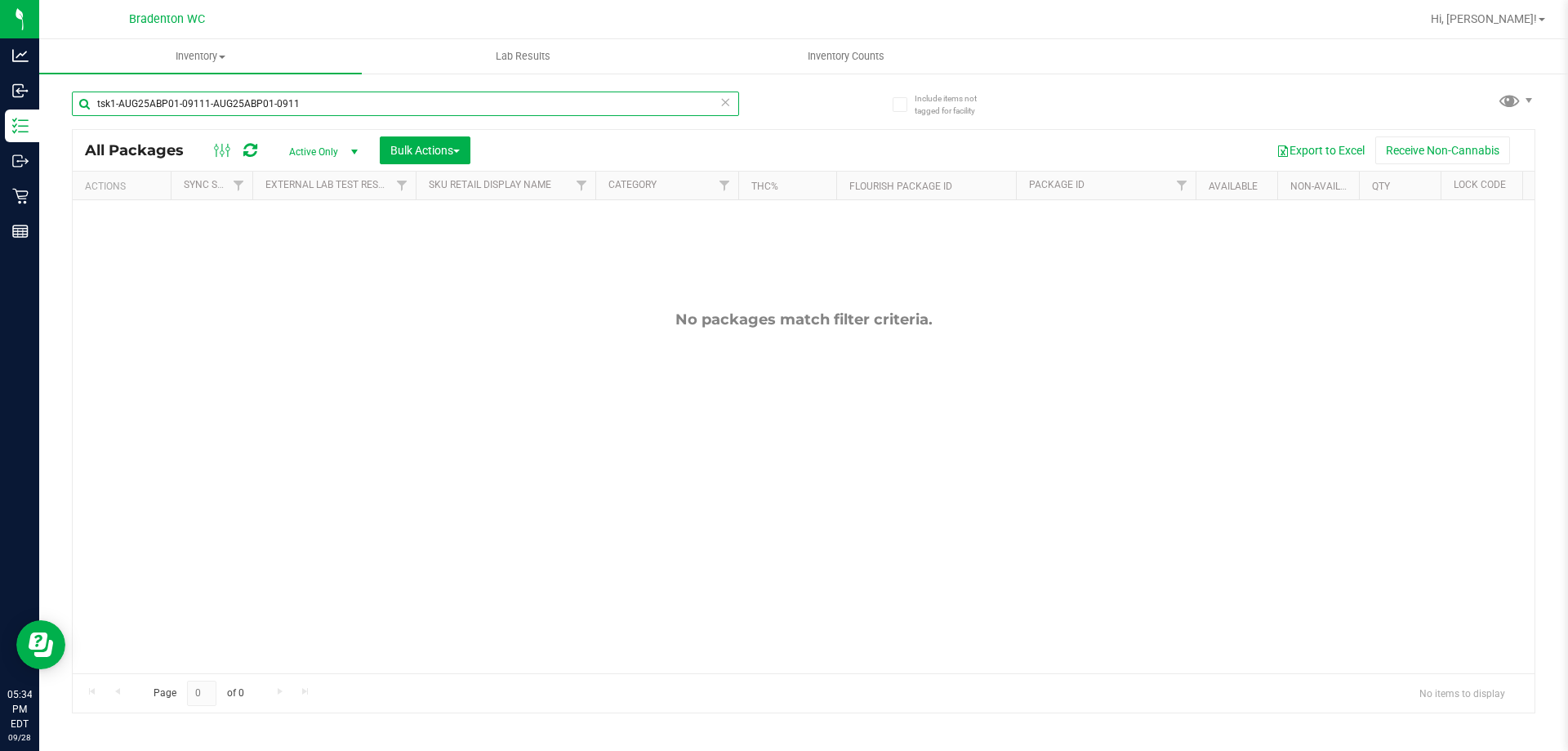
type input "tsk1-AUG25ABP01-09111-AUG25ABP01-0911"
click at [727, 96] on icon at bounding box center [725, 101] width 11 height 20
click at [713, 96] on input "text" at bounding box center [405, 103] width 667 height 25
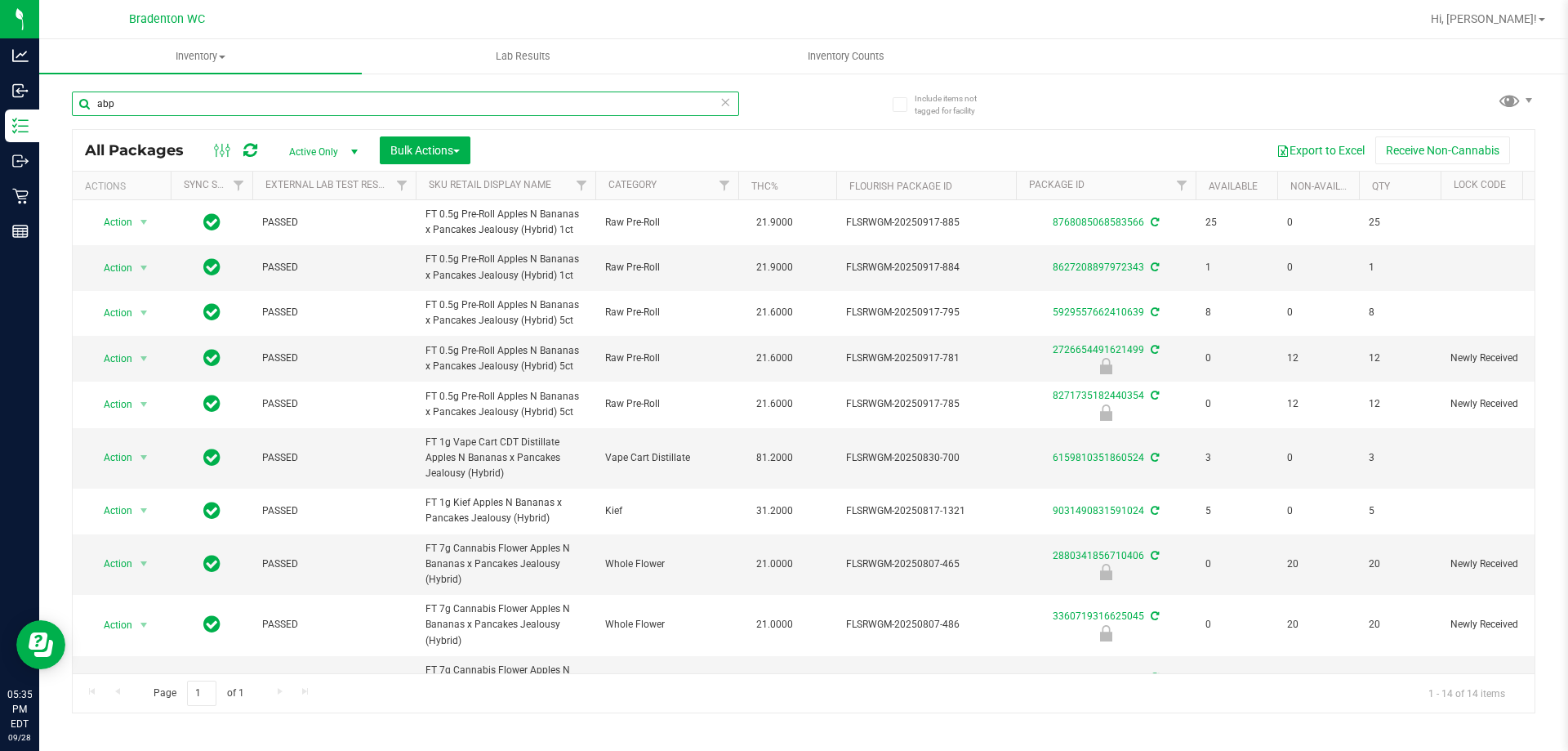
type input "abp"
